Goal: Task Accomplishment & Management: Manage account settings

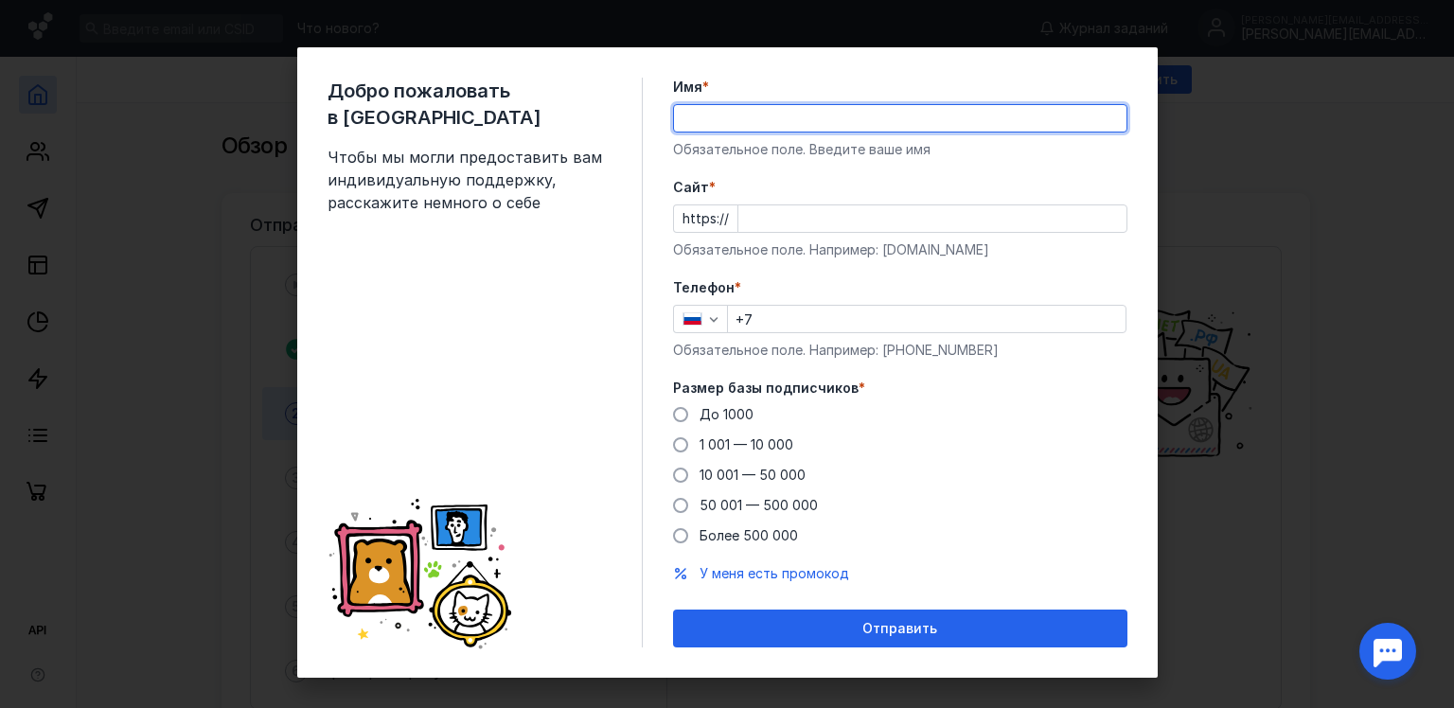
type input "[PERSON_NAME]"
type input "[PHONE_NUMBER]"
click at [753, 218] on input "Cайт *" at bounding box center [932, 218] width 388 height 26
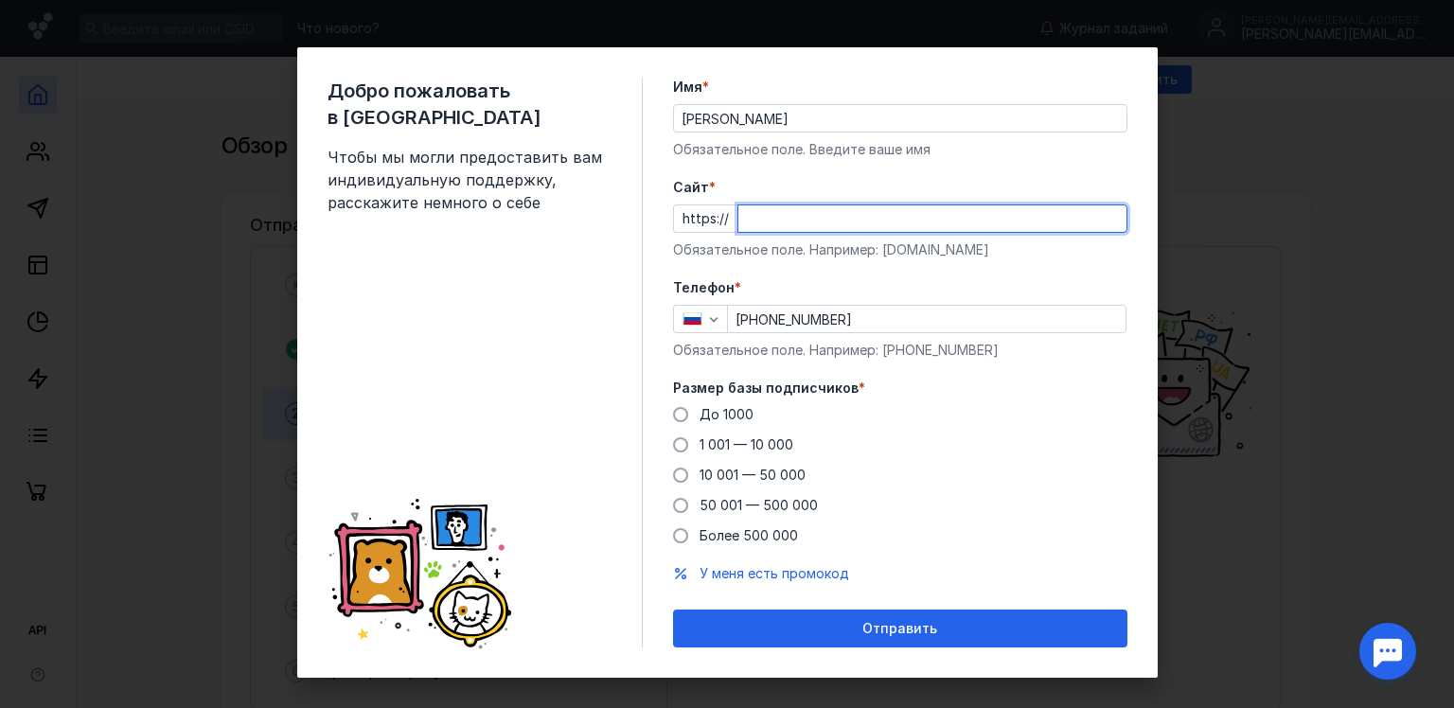
click at [753, 218] on input "Cайт *" at bounding box center [932, 218] width 388 height 26
click at [674, 412] on div "Размер базы подписчиков * До [DATE] 1 001 — 10 000 10 001 — 50 000 50 001 — 500…" at bounding box center [900, 462] width 454 height 167
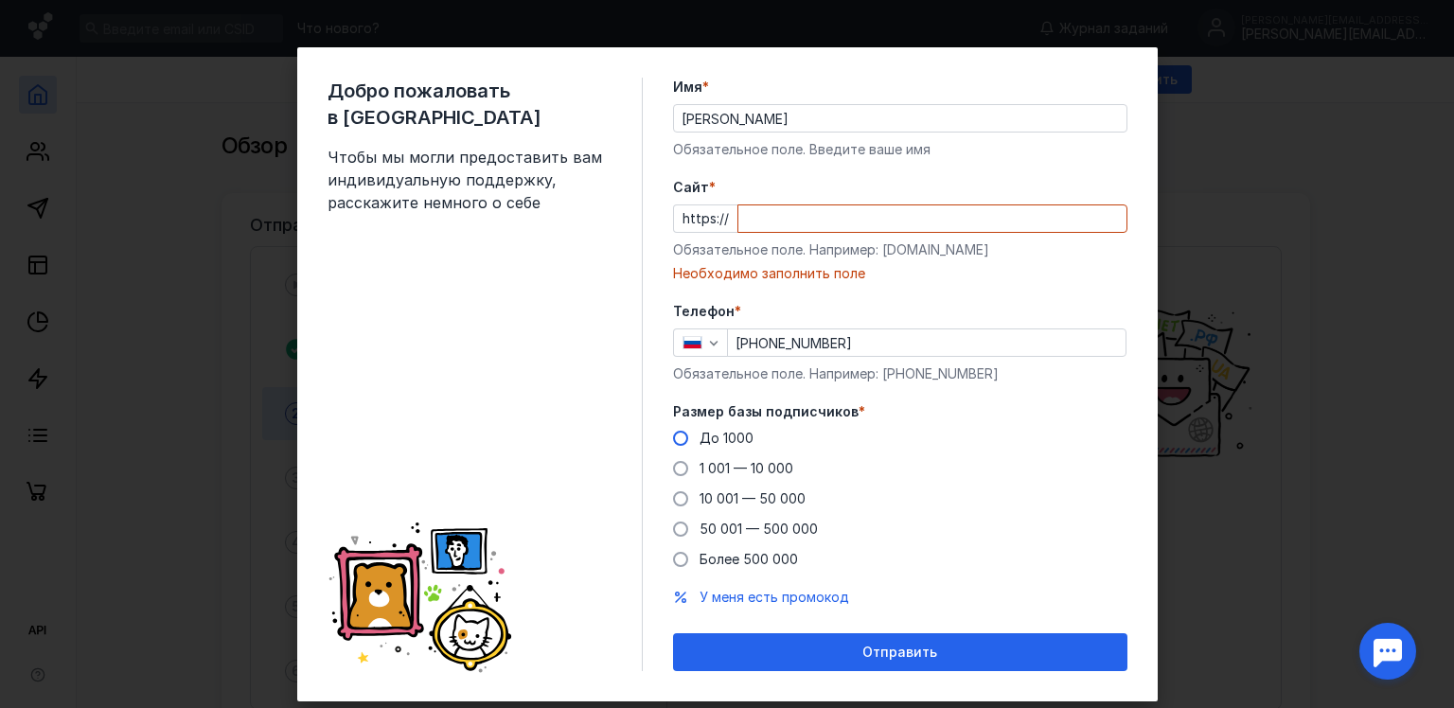
click at [673, 439] on span at bounding box center [680, 438] width 15 height 15
click at [0, 0] on input "До 1000" at bounding box center [0, 0] width 0 height 0
click at [791, 204] on div at bounding box center [932, 218] width 390 height 28
click at [781, 219] on input "Cайт *" at bounding box center [932, 218] width 388 height 26
paste input "[DOMAIN_NAME][URL]"
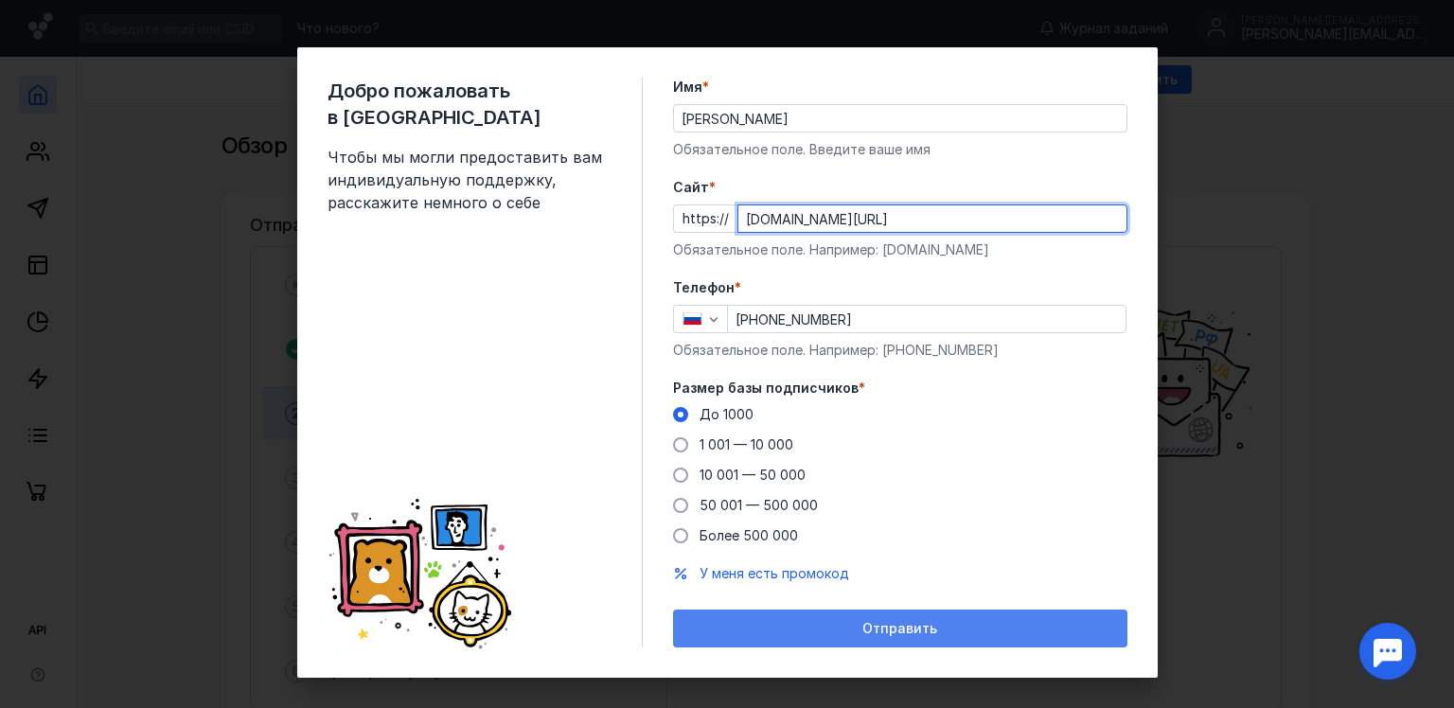
type input "[DOMAIN_NAME][URL]"
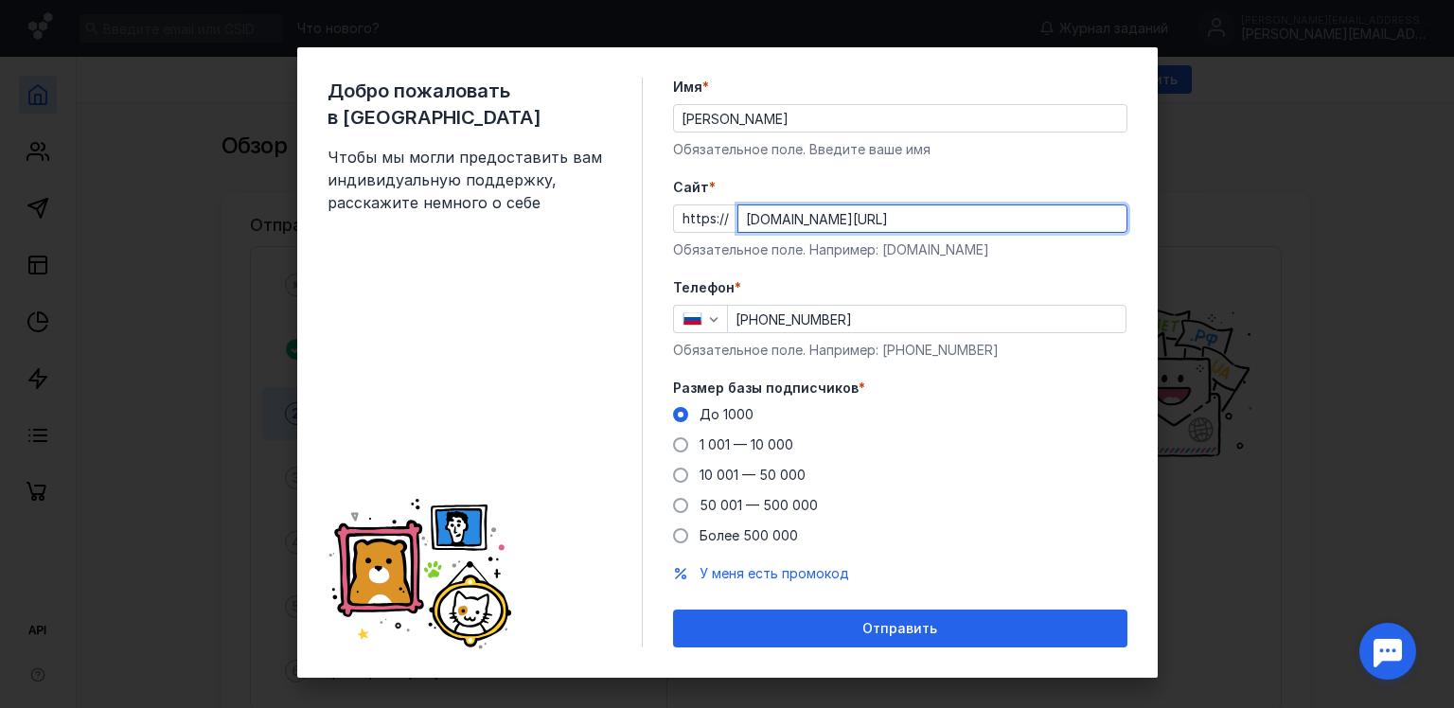
click at [883, 638] on div "Отправить" at bounding box center [900, 628] width 454 height 38
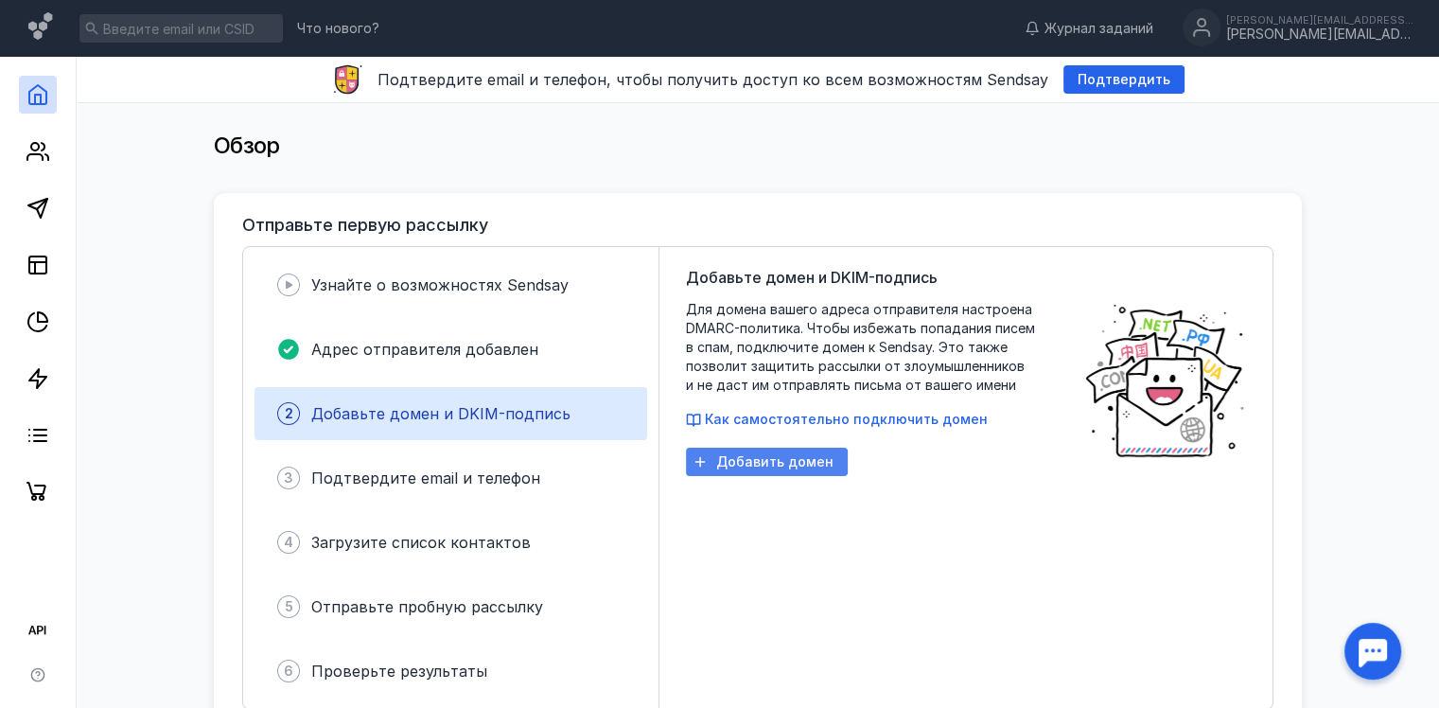
click at [745, 458] on span "Добавить домен" at bounding box center [774, 462] width 117 height 16
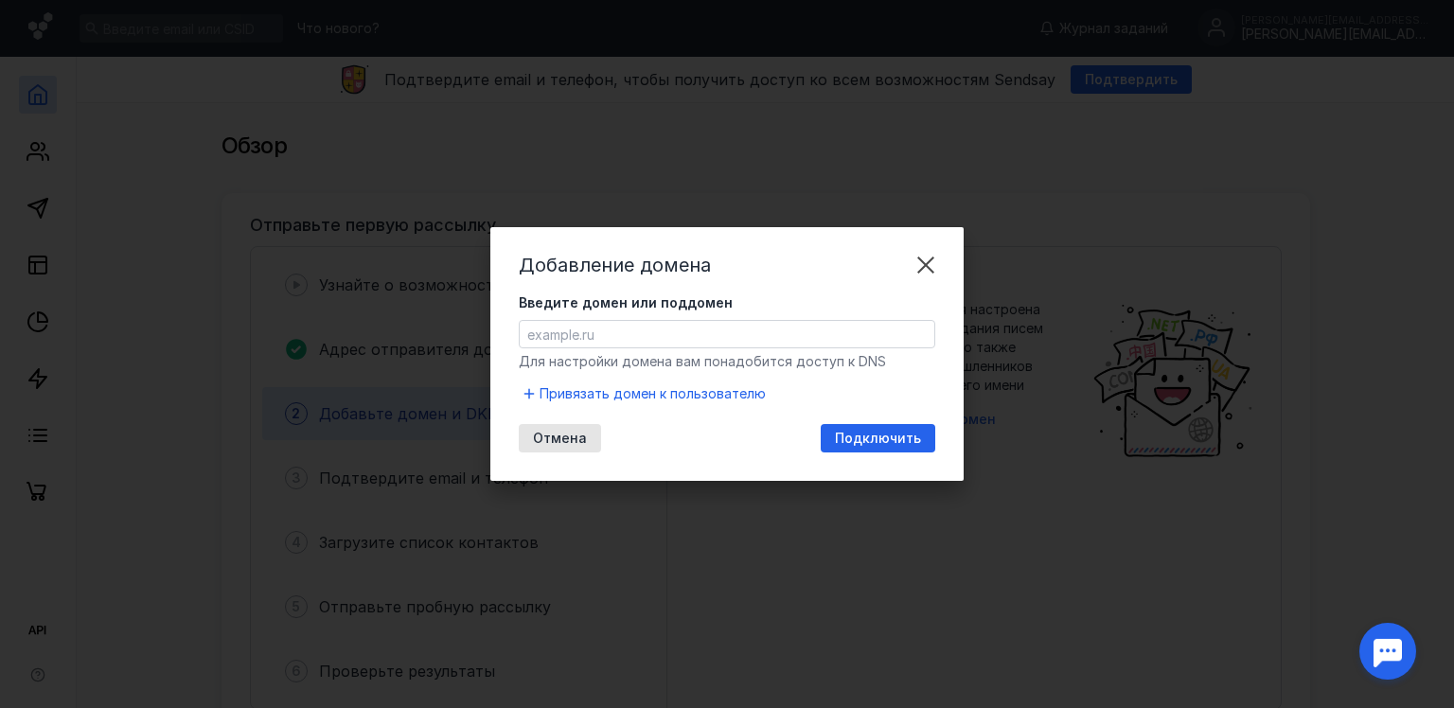
click at [583, 331] on input "Введите домен или поддомен" at bounding box center [727, 334] width 414 height 26
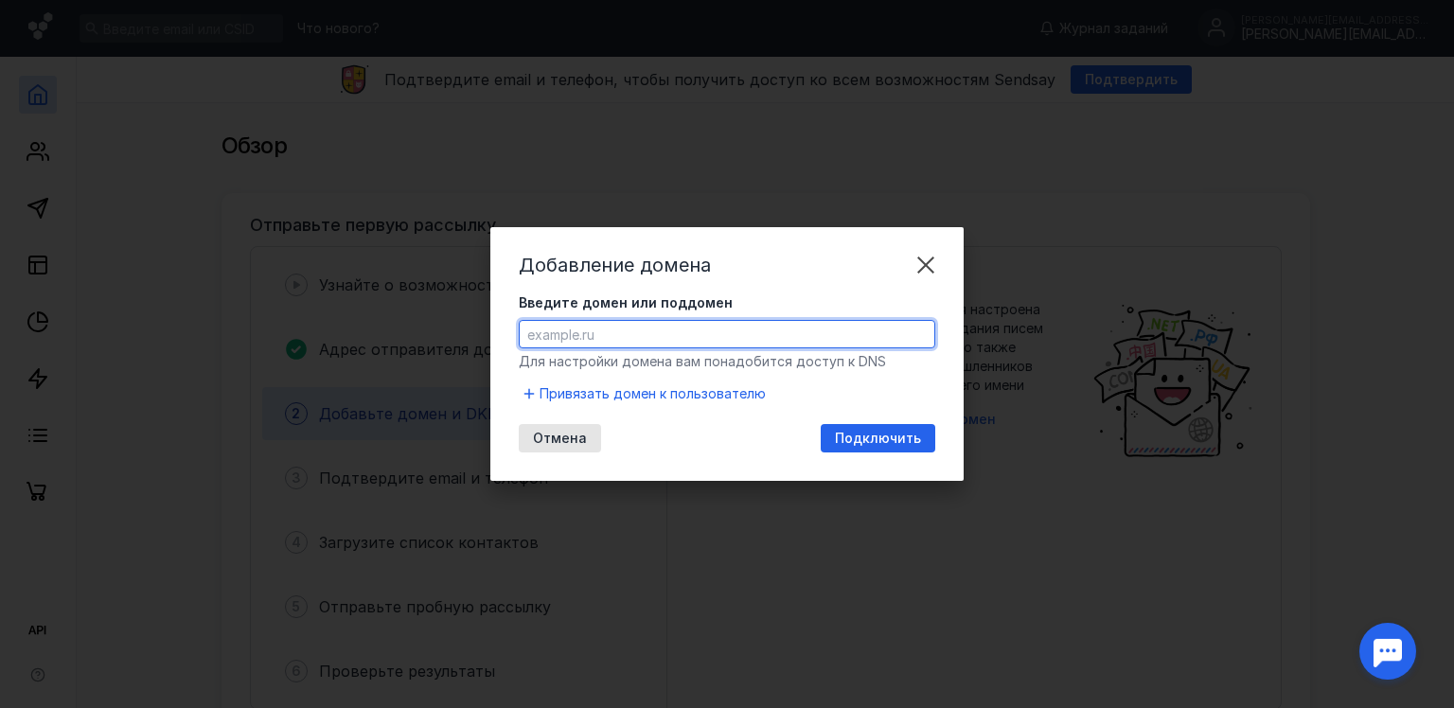
paste input "[URL][DOMAIN_NAME]"
type input "[DOMAIN_NAME]"
click at [889, 435] on span "Подключить" at bounding box center [878, 439] width 86 height 16
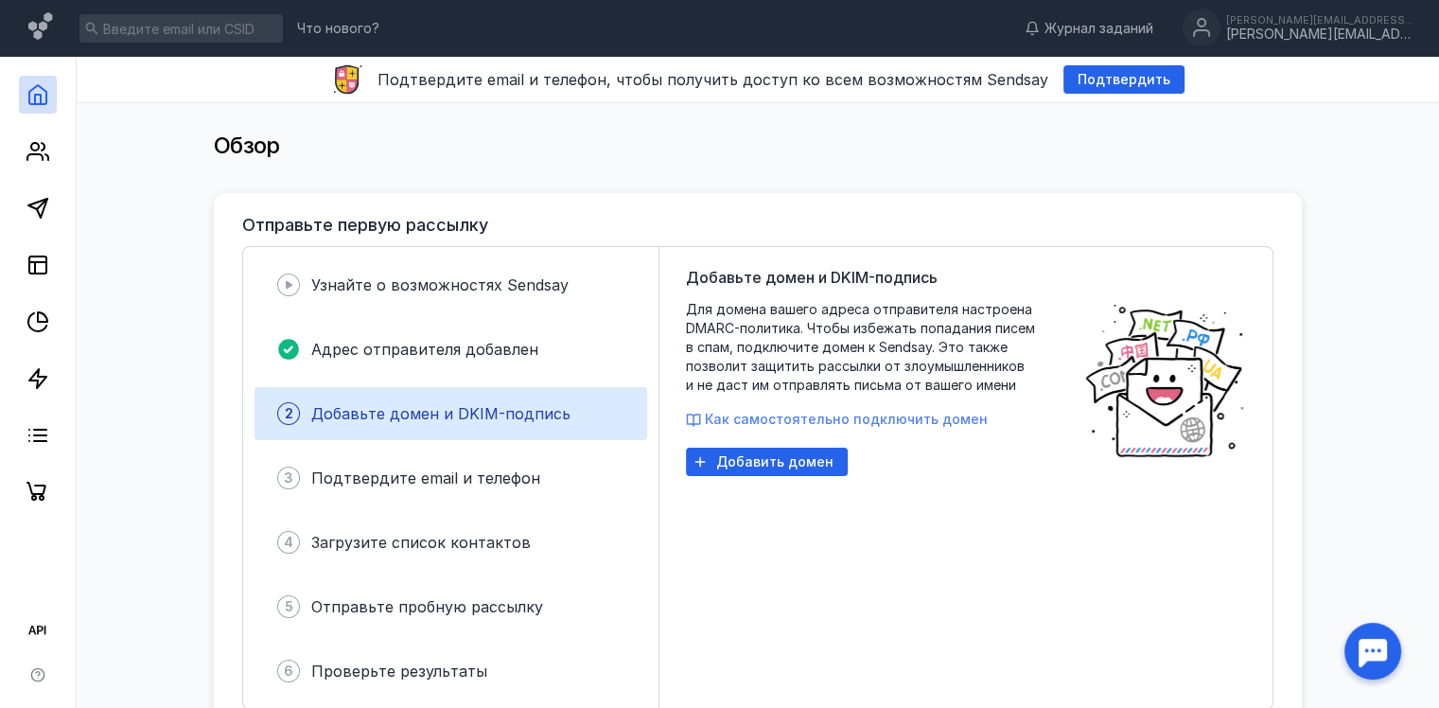
click at [802, 417] on span "Как самостоятельно подключить домен" at bounding box center [846, 419] width 283 height 16
click at [759, 466] on span "Добавить домен" at bounding box center [774, 462] width 117 height 16
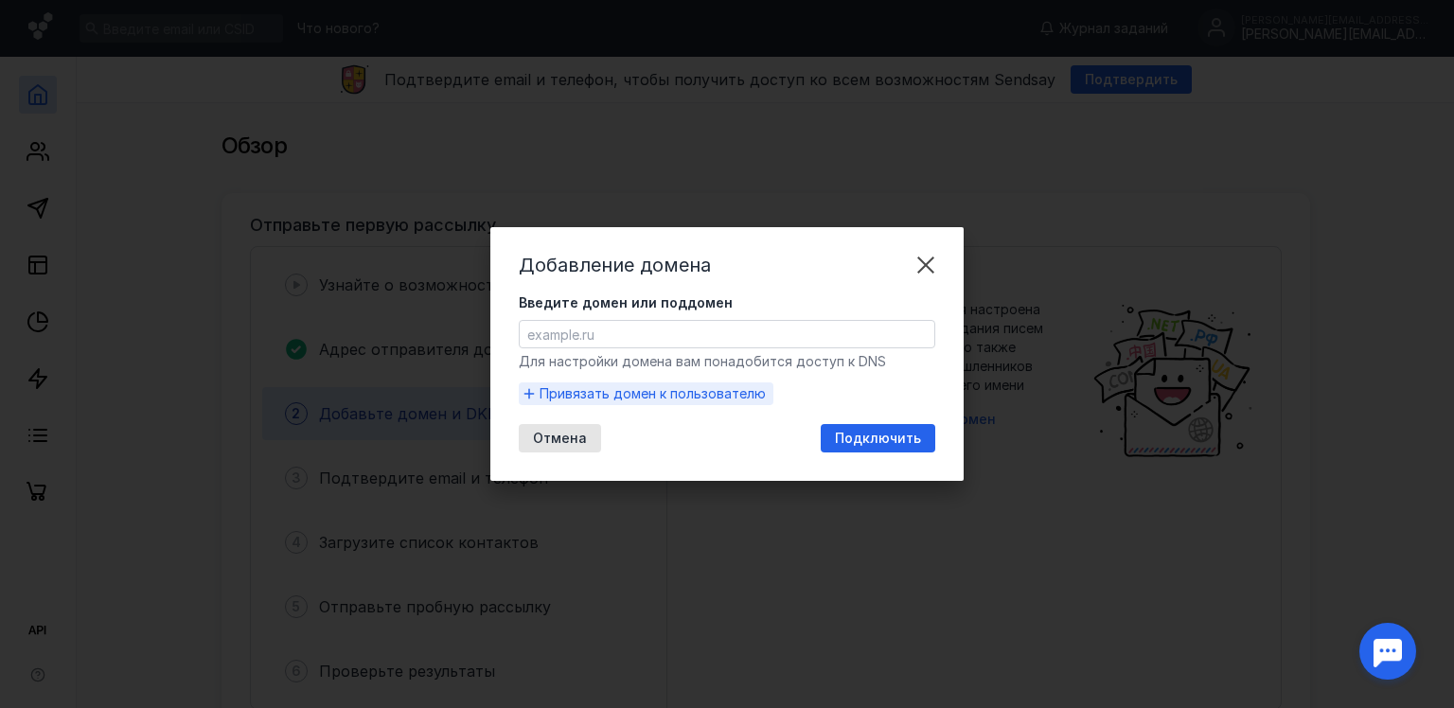
click at [666, 390] on span "Привязать домен к пользователю" at bounding box center [652, 393] width 226 height 19
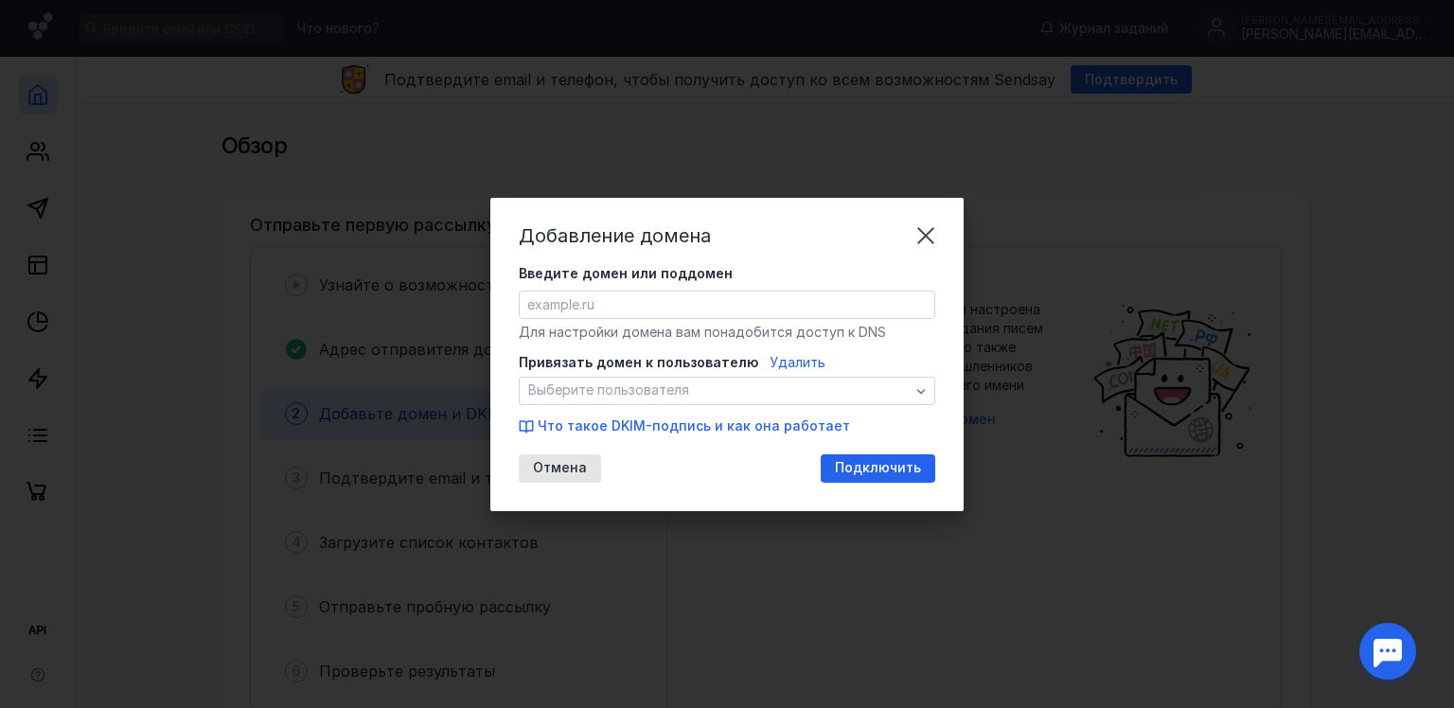
click at [666, 390] on span "Выберите пользователя" at bounding box center [608, 390] width 161 height 16
click at [625, 306] on div at bounding box center [727, 305] width 416 height 28
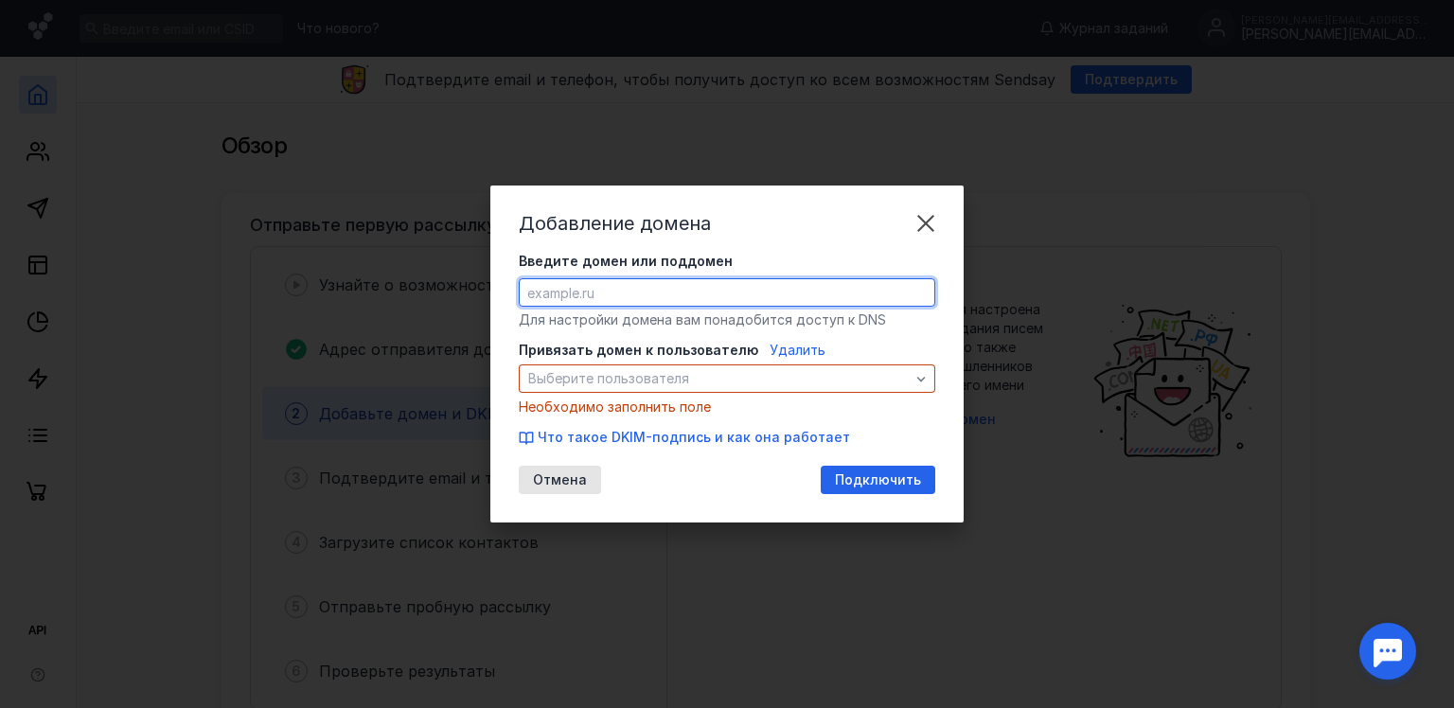
paste input "[URL][DOMAIN_NAME]"
type input "[DOMAIN_NAME]"
click at [849, 333] on form "Введите домен или поддомен [DOMAIN_NAME] Для настройки домена вам понадобится д…" at bounding box center [727, 349] width 416 height 195
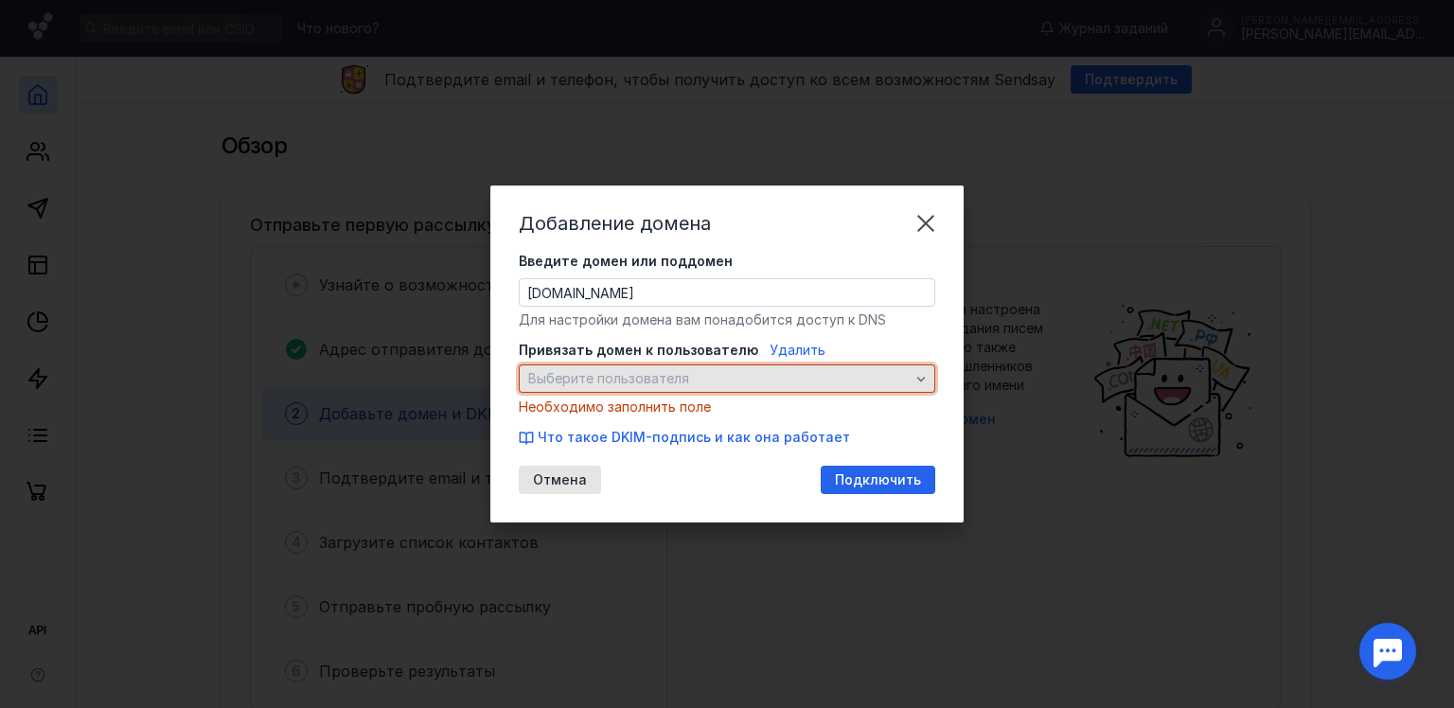
click at [719, 373] on span "Выберите пользователя" at bounding box center [718, 379] width 381 height 16
click at [661, 368] on div "Выберите пользователя" at bounding box center [727, 378] width 416 height 28
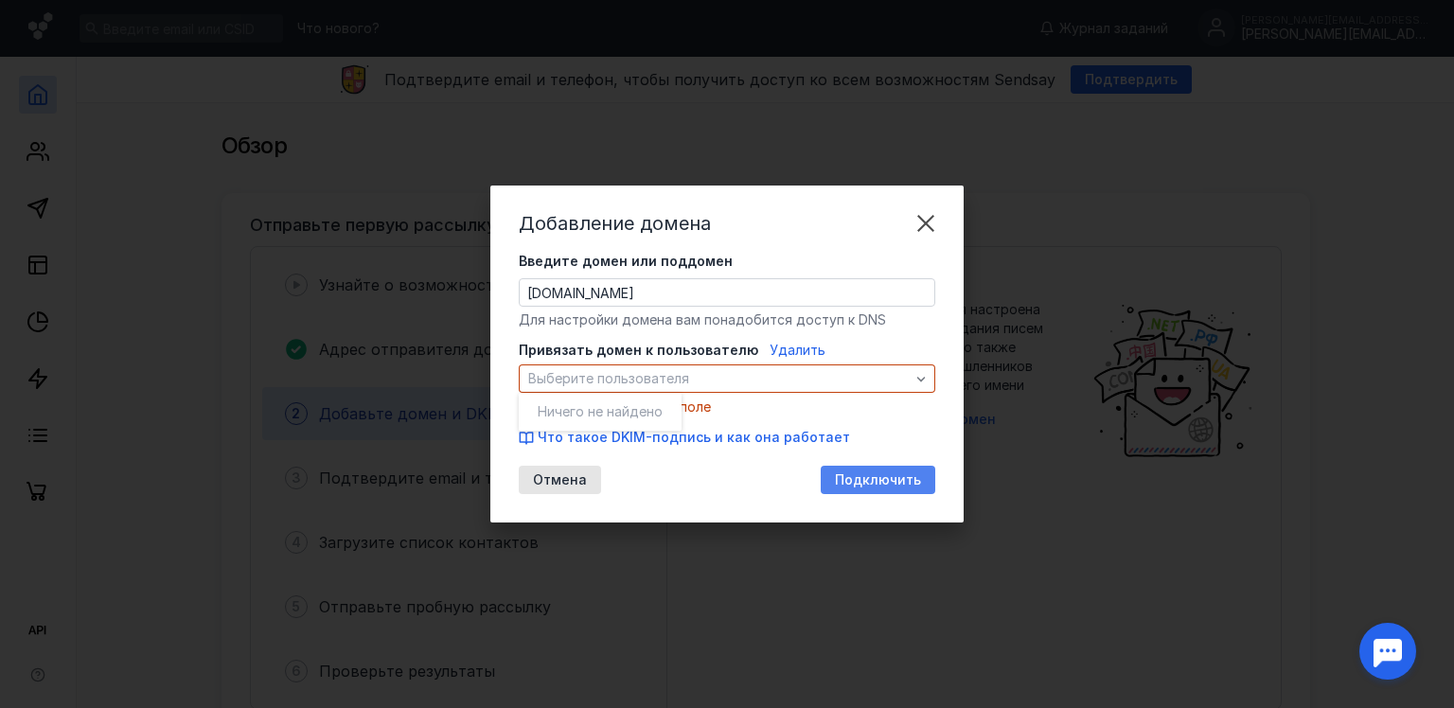
click at [857, 476] on span "Подключить" at bounding box center [878, 480] width 86 height 16
click at [783, 345] on span "Удалить" at bounding box center [797, 350] width 56 height 16
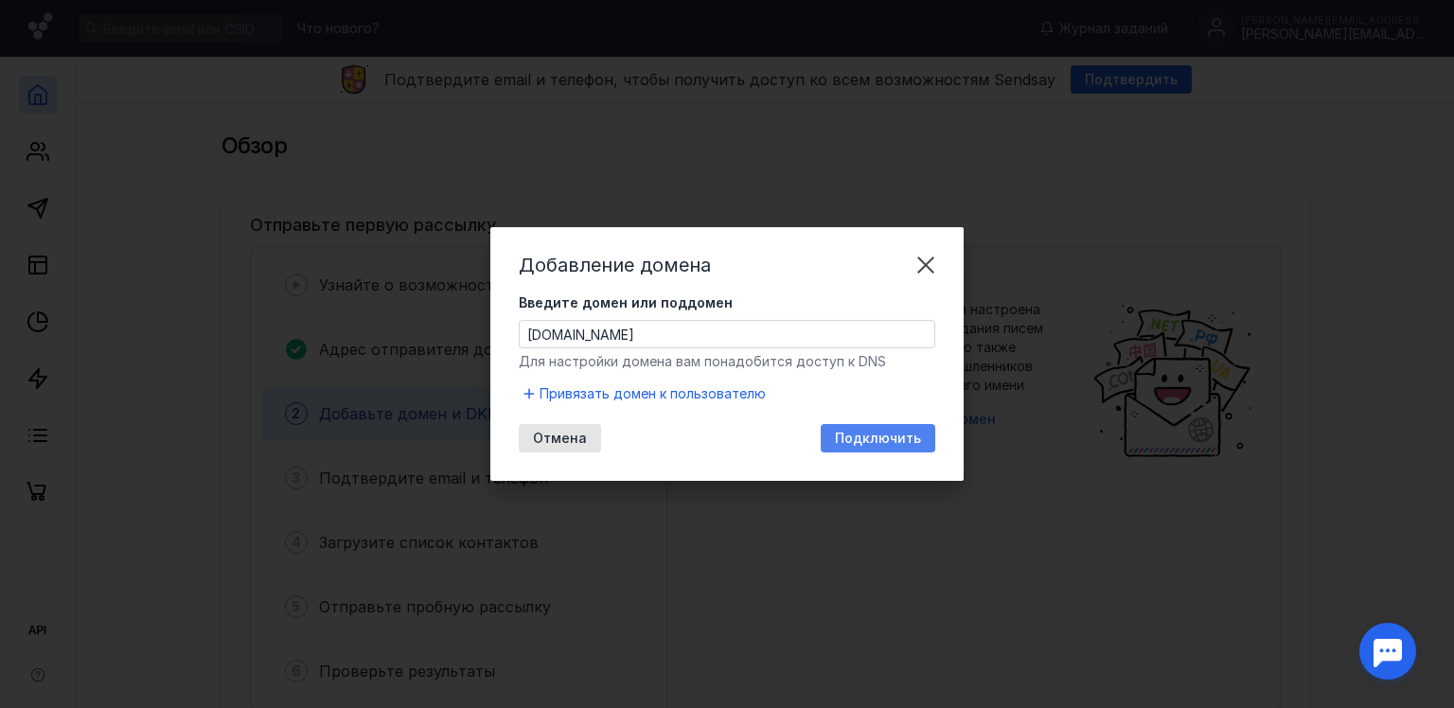
click at [879, 447] on div "Подключить" at bounding box center [877, 438] width 115 height 28
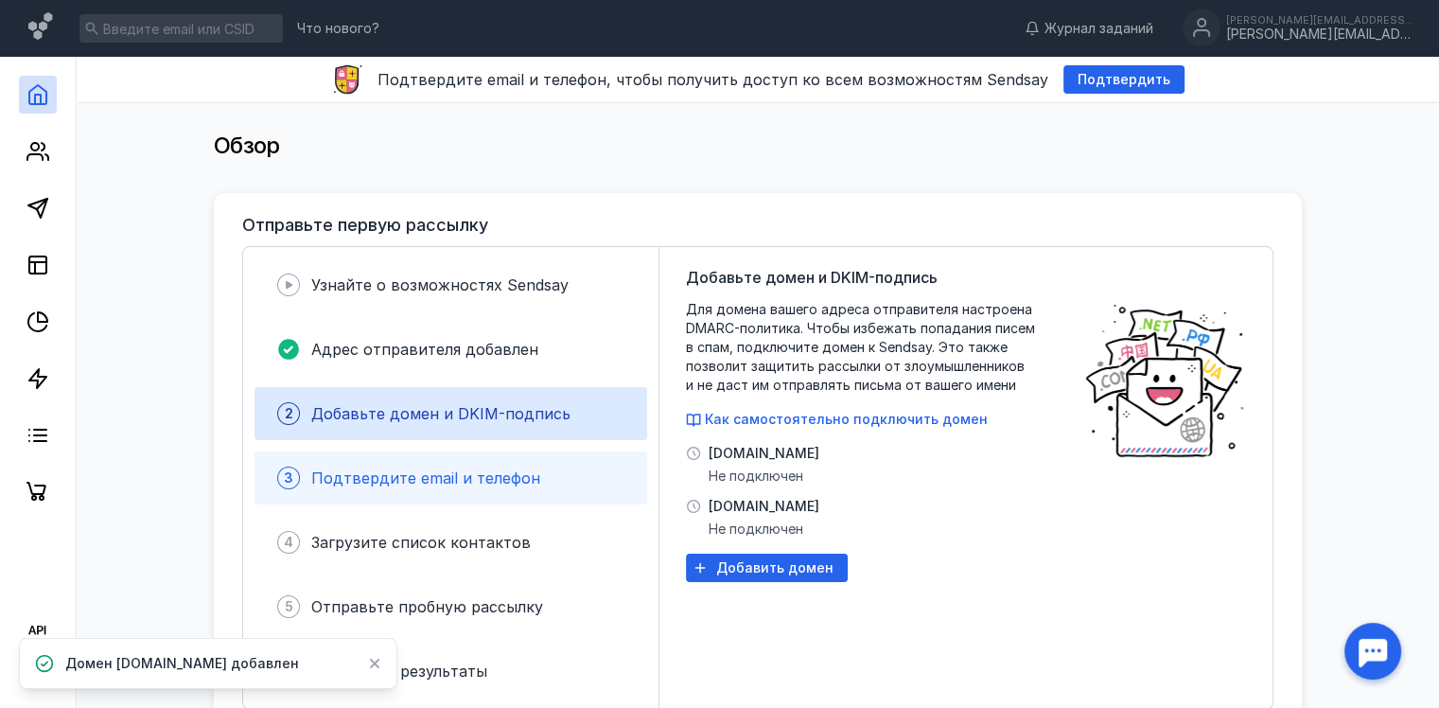
click at [379, 475] on span "Подтвердите email и телефон" at bounding box center [425, 477] width 229 height 19
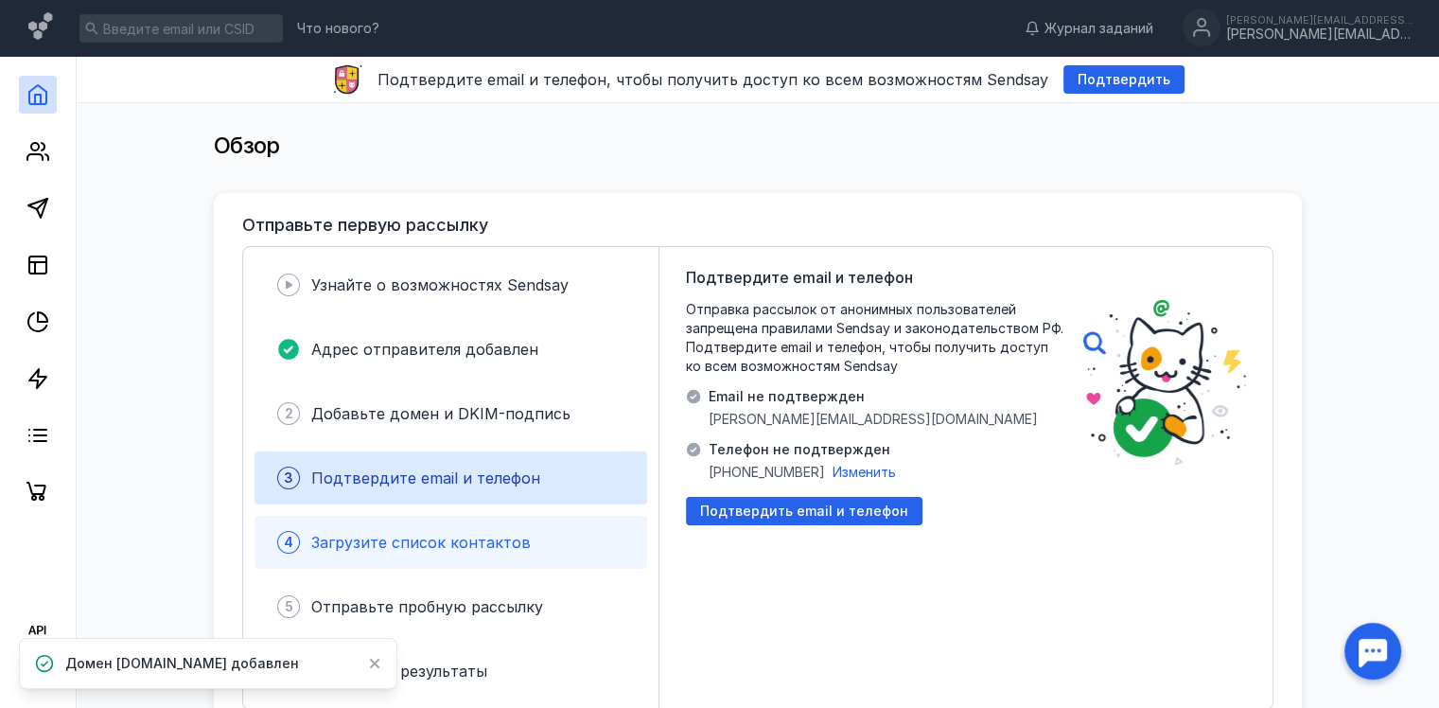
click at [376, 550] on span "Загрузите список контактов" at bounding box center [421, 542] width 220 height 19
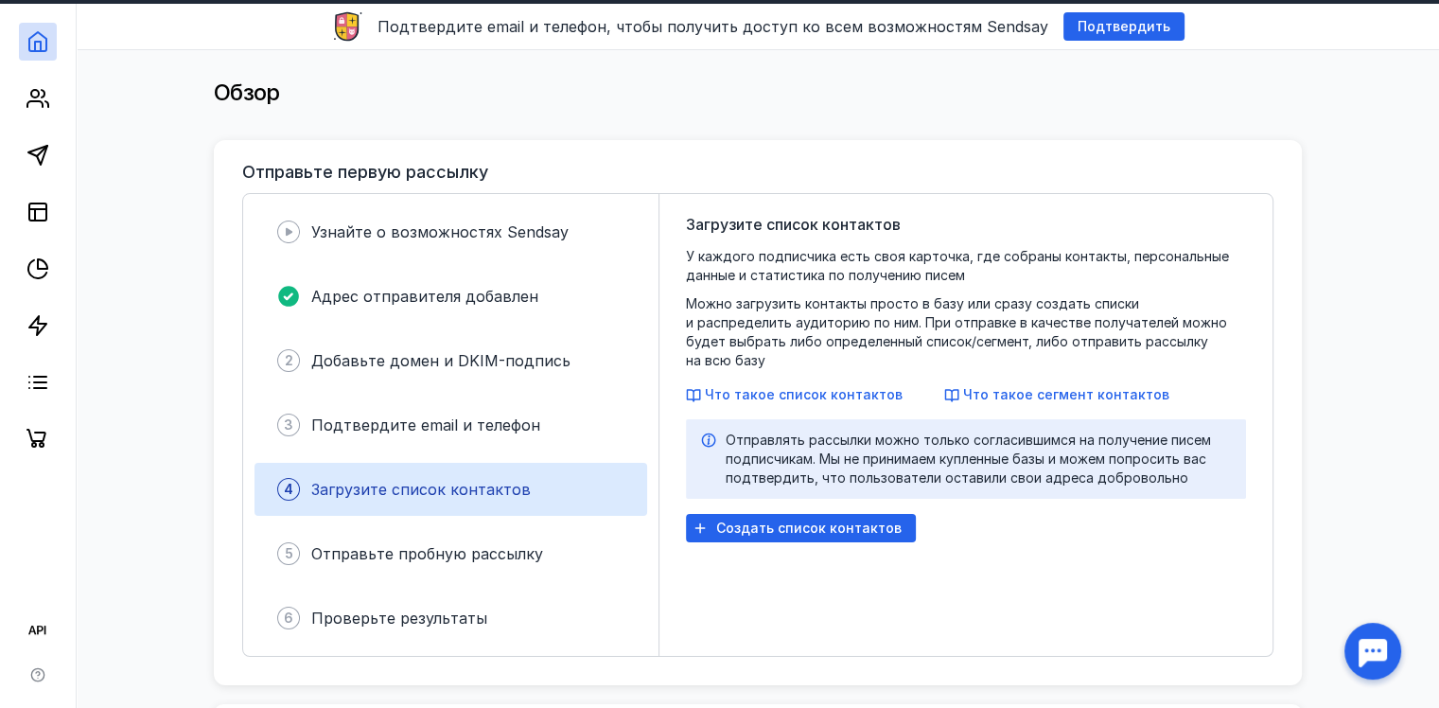
scroll to position [95, 0]
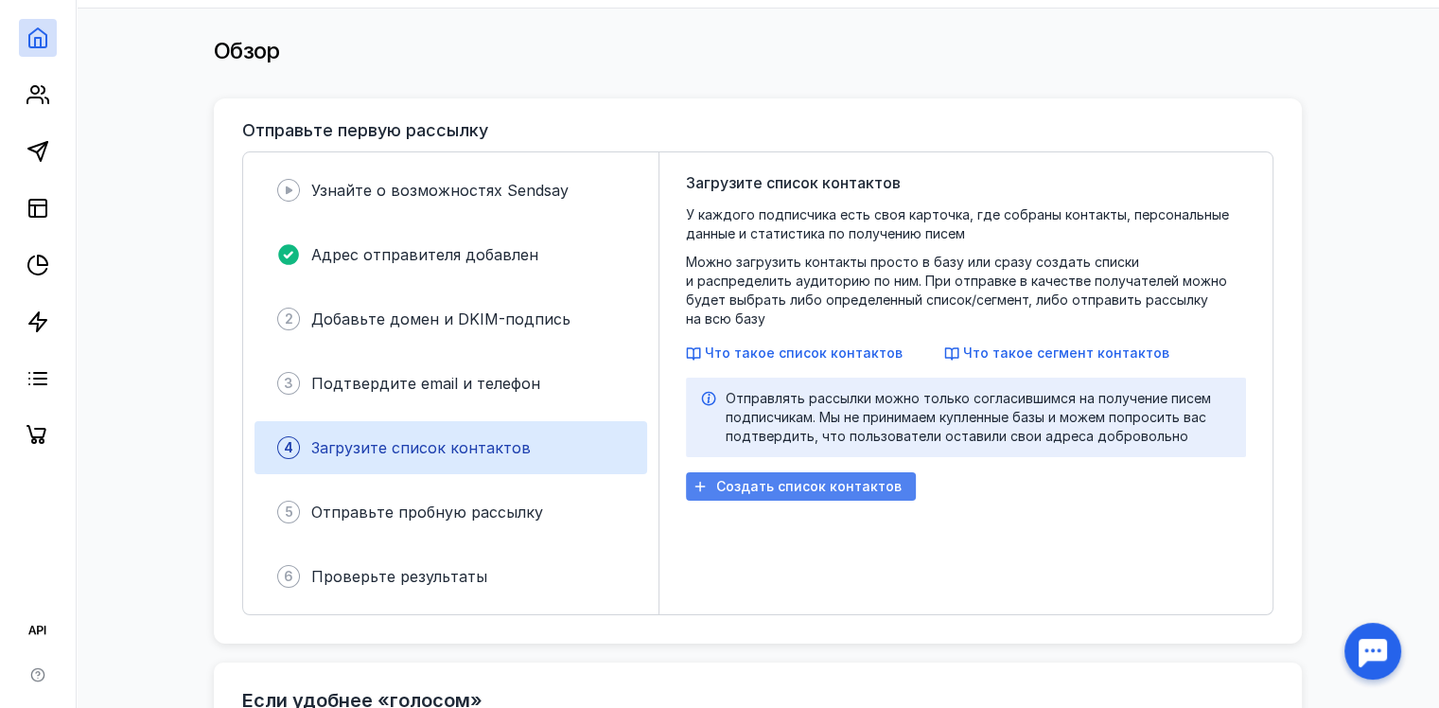
click at [734, 482] on span "Создать список контактов" at bounding box center [808, 487] width 185 height 16
